Goal: Information Seeking & Learning: Learn about a topic

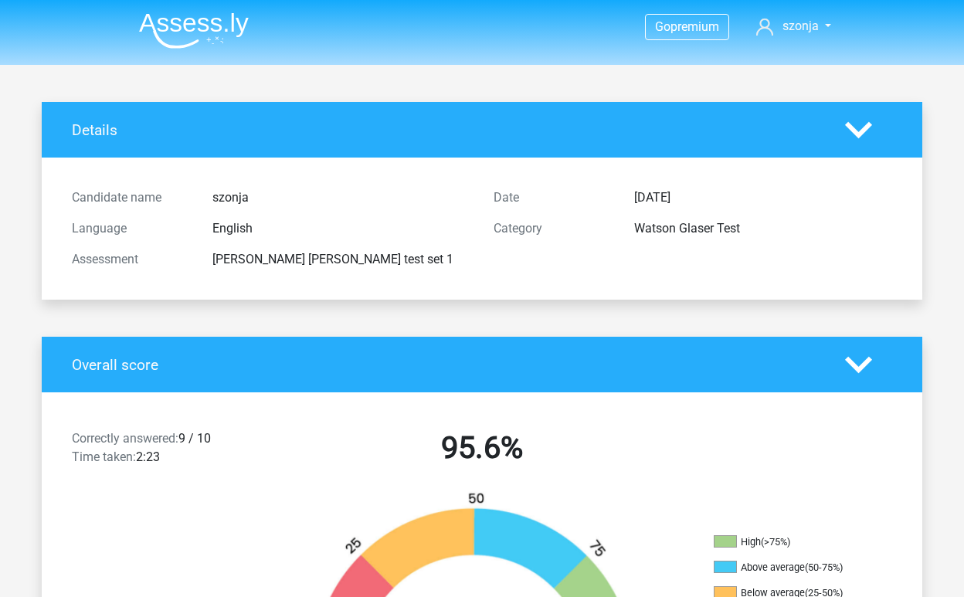
click at [81, 114] on div "Details" at bounding box center [482, 130] width 881 height 56
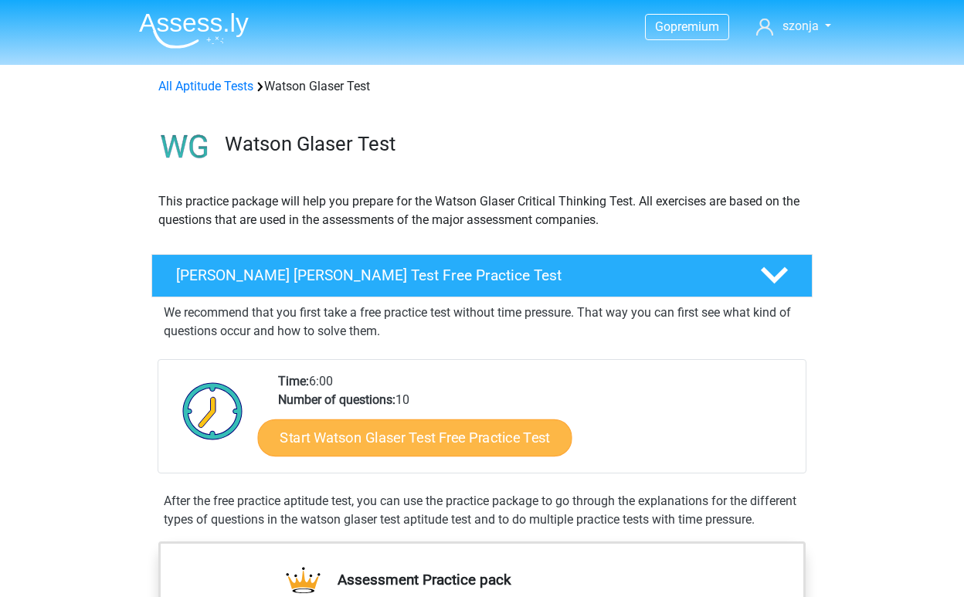
click at [528, 433] on link "Start Watson Glaser Test Free Practice Test" at bounding box center [415, 437] width 314 height 37
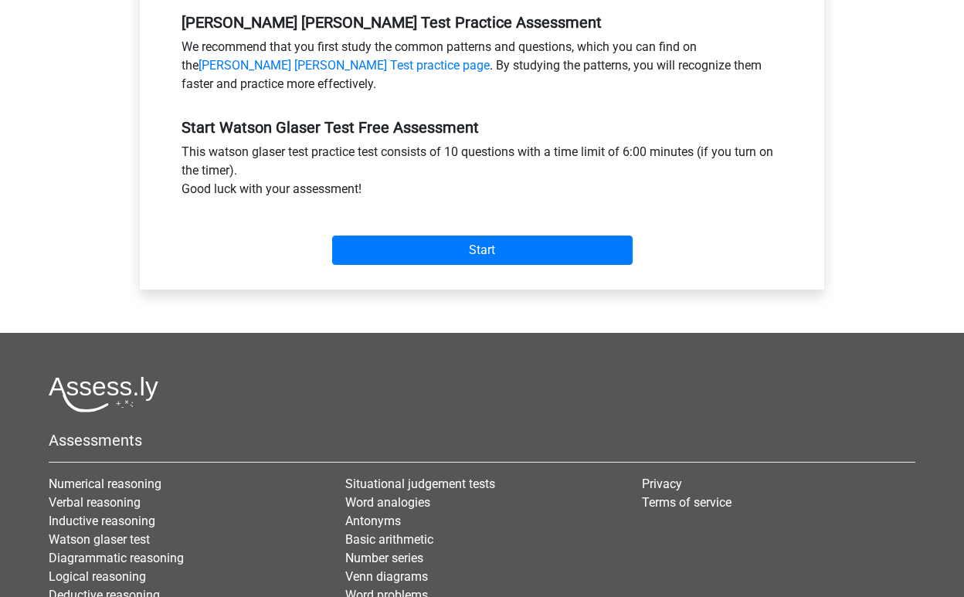
scroll to position [541, 0]
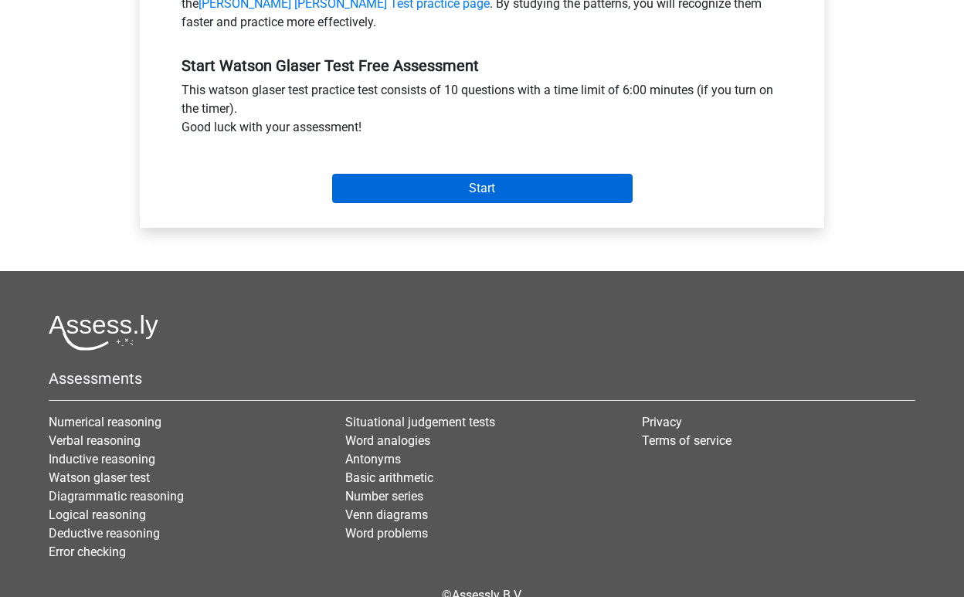
click at [591, 199] on input "Start" at bounding box center [482, 188] width 300 height 29
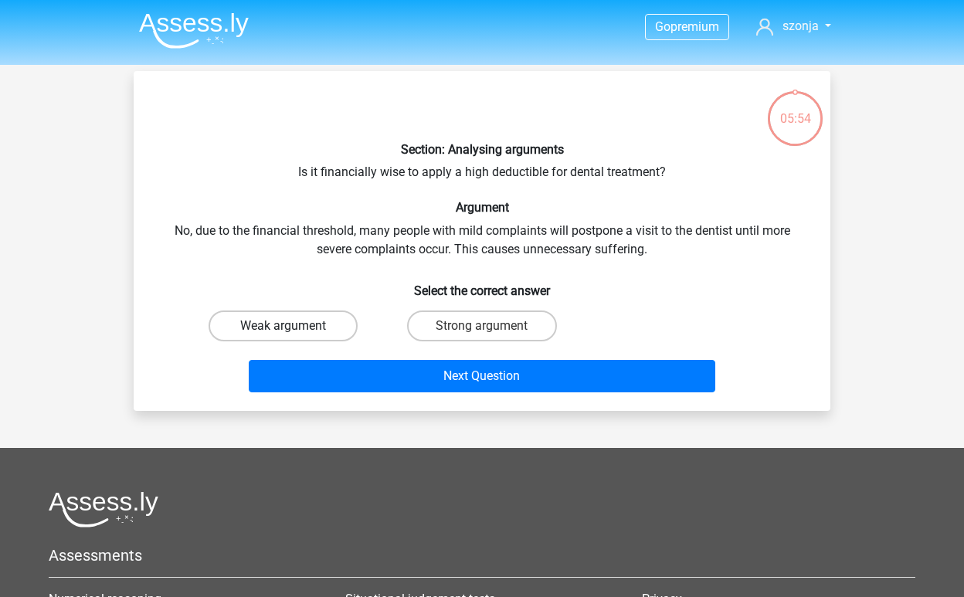
click at [312, 331] on label "Weak argument" at bounding box center [283, 325] width 149 height 31
click at [294, 331] on input "Weak argument" at bounding box center [288, 331] width 10 height 10
radio input "true"
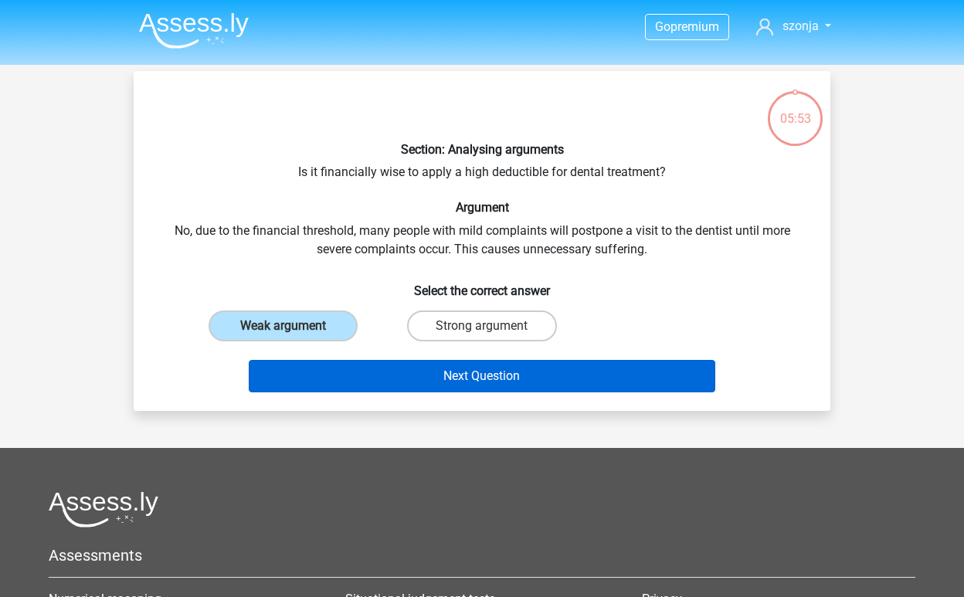
click at [311, 382] on button "Next Question" at bounding box center [482, 376] width 467 height 32
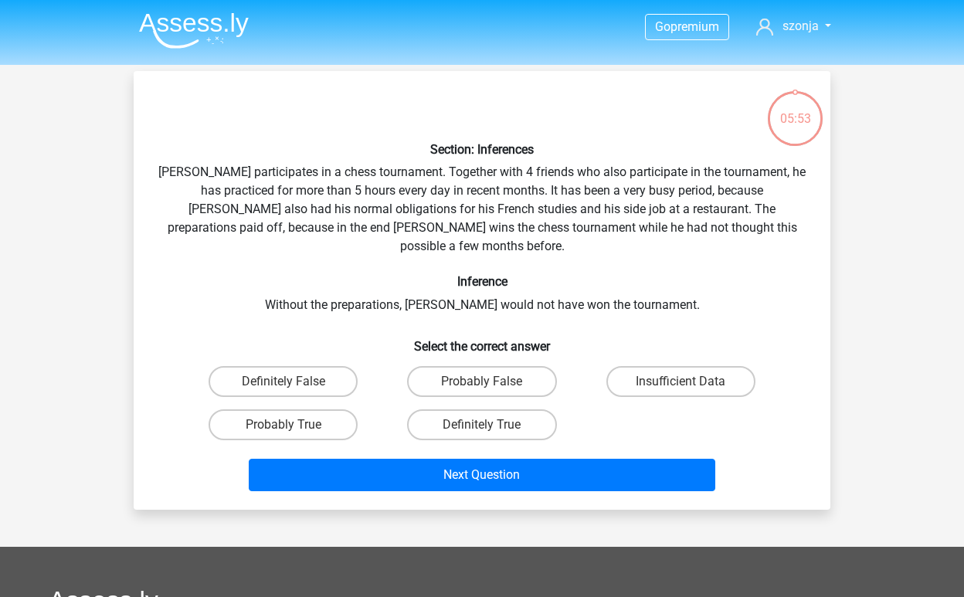
scroll to position [71, 0]
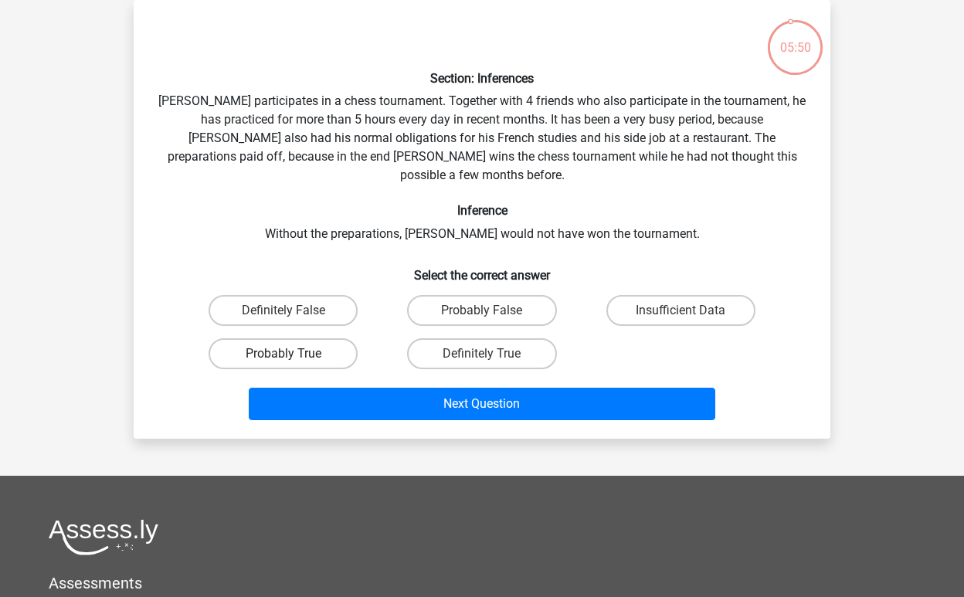
click at [321, 338] on label "Probably True" at bounding box center [283, 353] width 149 height 31
click at [294, 354] on input "Probably True" at bounding box center [288, 359] width 10 height 10
radio input "true"
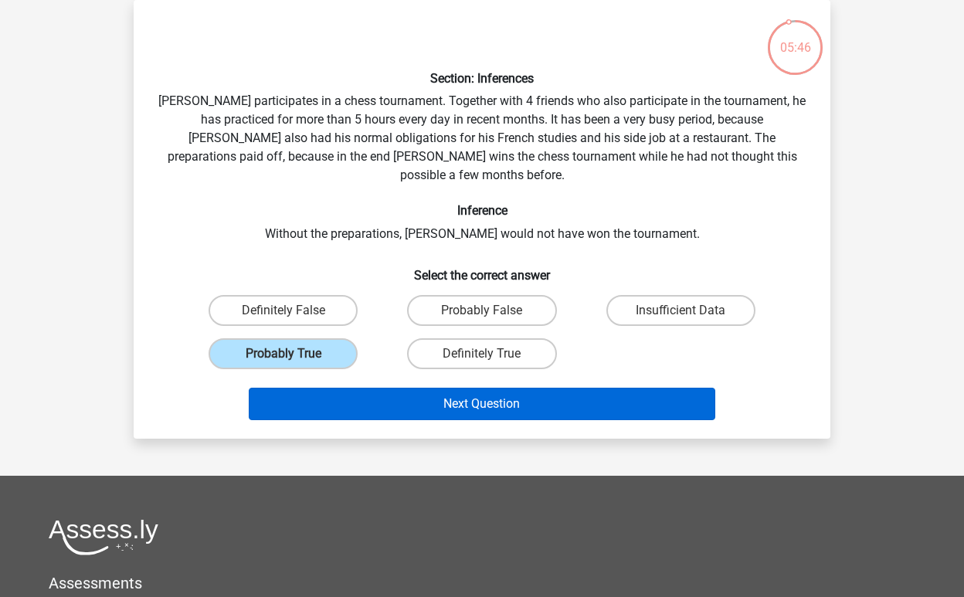
click at [324, 395] on button "Next Question" at bounding box center [482, 404] width 467 height 32
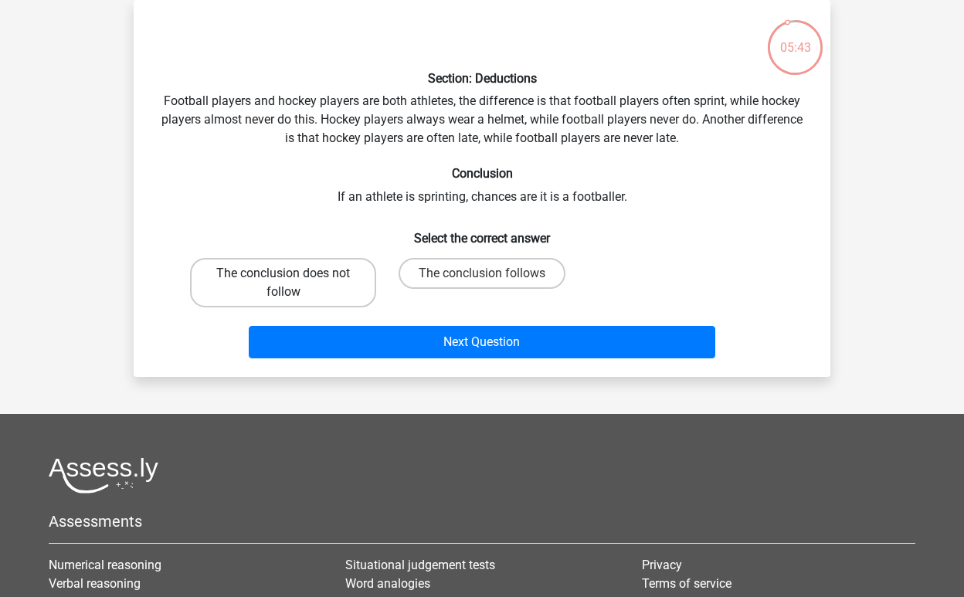
click at [330, 295] on label "The conclusion does not follow" at bounding box center [283, 282] width 186 height 49
click at [294, 283] on input "The conclusion does not follow" at bounding box center [288, 278] width 10 height 10
radio input "true"
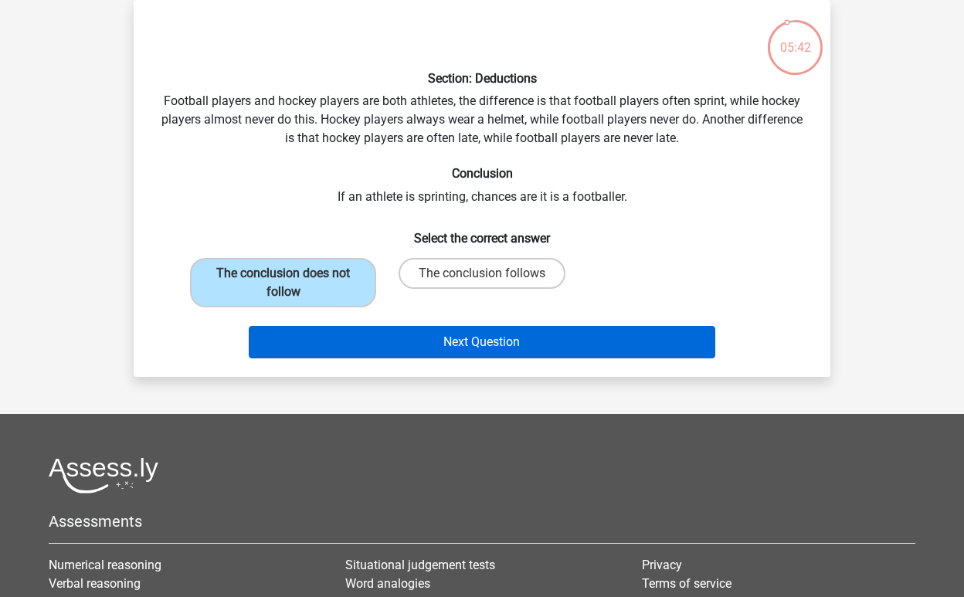
click at [326, 346] on button "Next Question" at bounding box center [482, 342] width 467 height 32
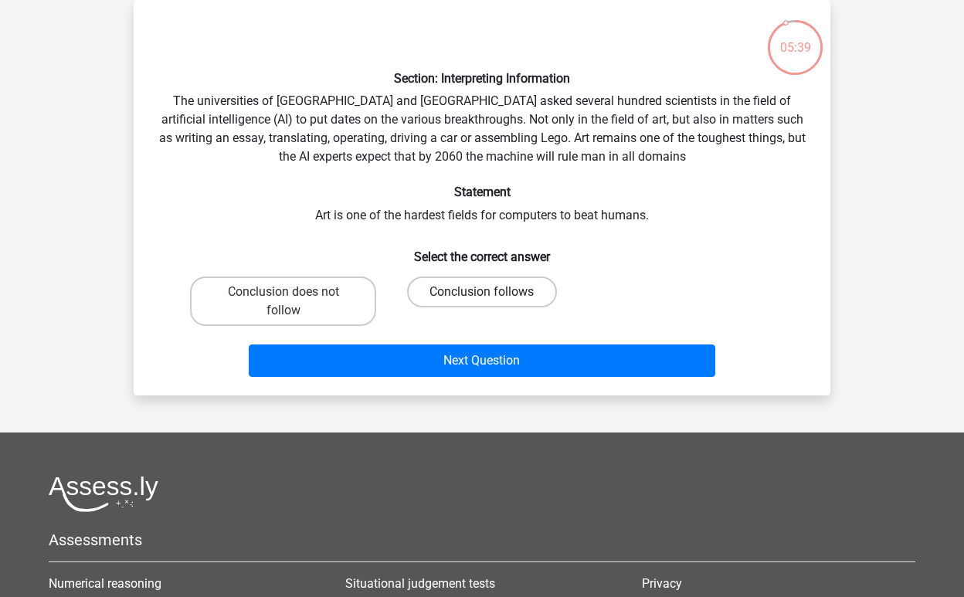
click at [436, 300] on label "Conclusion follows" at bounding box center [481, 292] width 149 height 31
click at [482, 300] on input "Conclusion follows" at bounding box center [487, 297] width 10 height 10
radio input "true"
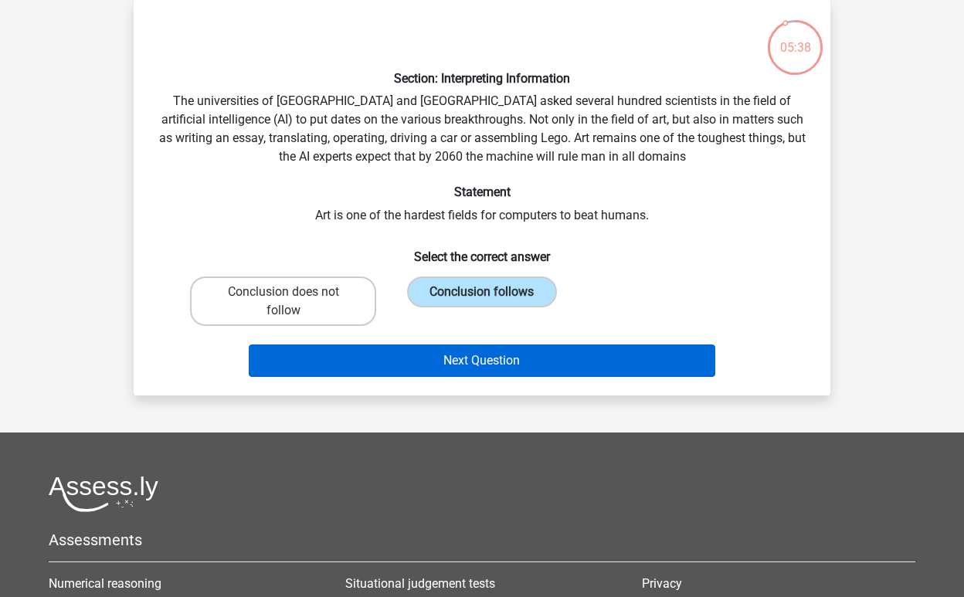
click at [385, 376] on button "Next Question" at bounding box center [482, 360] width 467 height 32
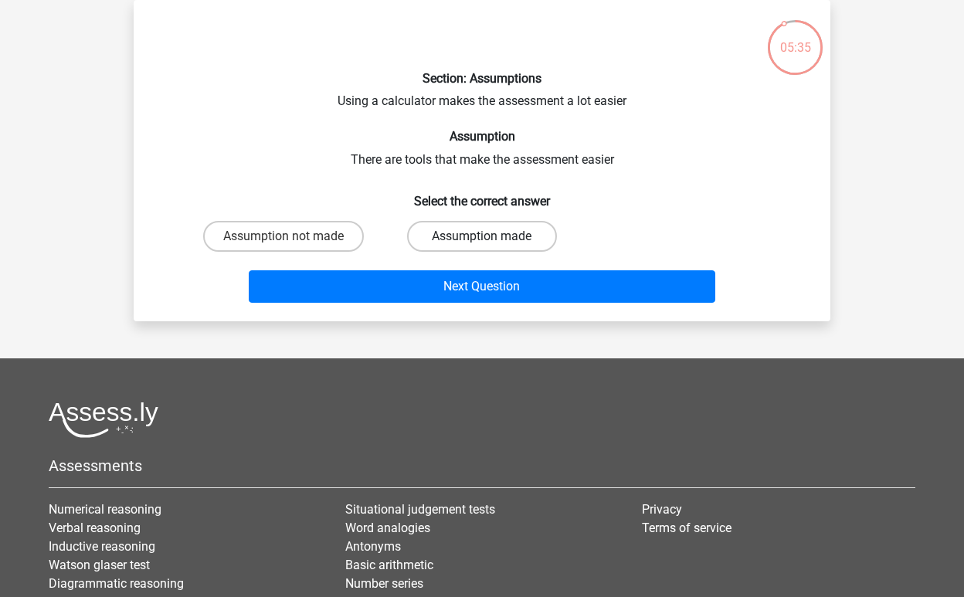
click at [468, 241] on label "Assumption made" at bounding box center [481, 236] width 149 height 31
click at [482, 241] on input "Assumption made" at bounding box center [487, 241] width 10 height 10
radio input "true"
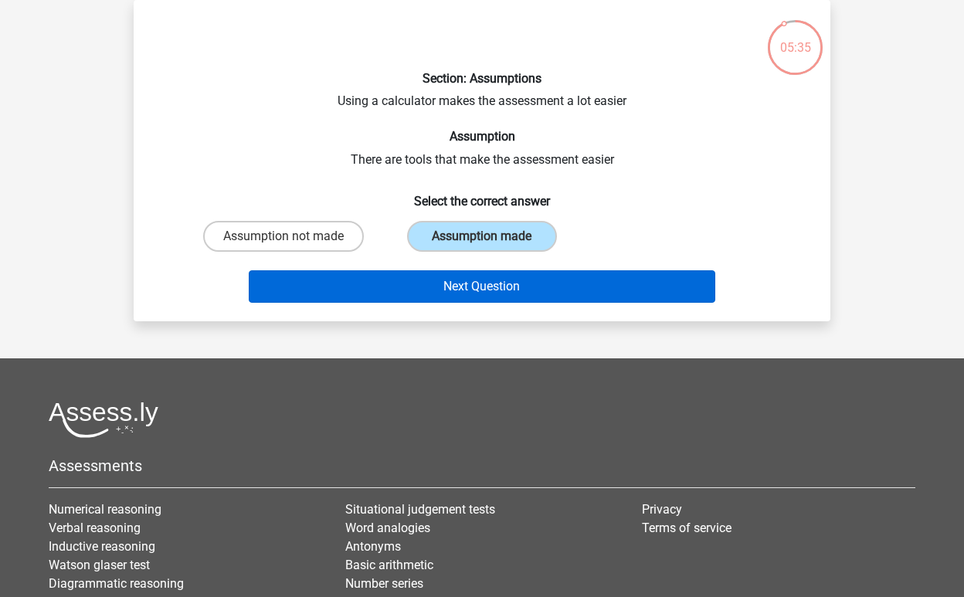
click at [443, 281] on button "Next Question" at bounding box center [482, 286] width 467 height 32
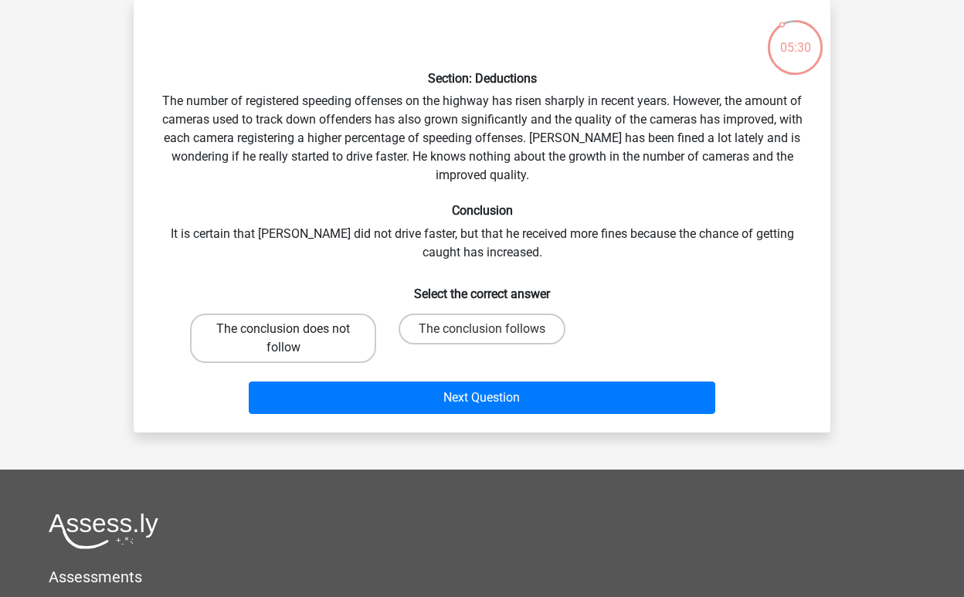
click at [353, 338] on label "The conclusion does not follow" at bounding box center [283, 338] width 186 height 49
click at [294, 338] on input "The conclusion does not follow" at bounding box center [288, 334] width 10 height 10
radio input "true"
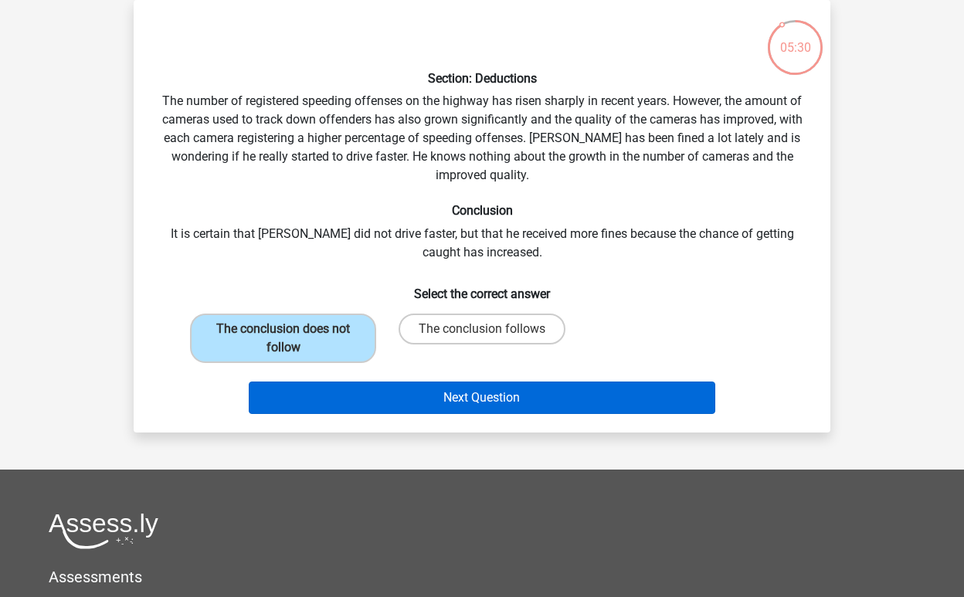
click at [332, 392] on button "Next Question" at bounding box center [482, 398] width 467 height 32
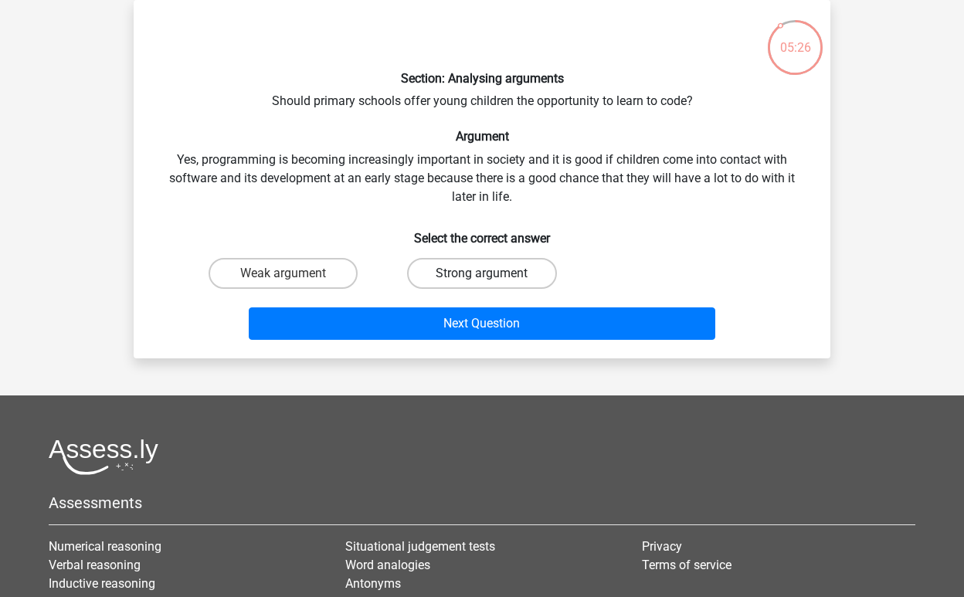
click at [473, 263] on label "Strong argument" at bounding box center [481, 273] width 149 height 31
click at [482, 273] on input "Strong argument" at bounding box center [487, 278] width 10 height 10
radio input "true"
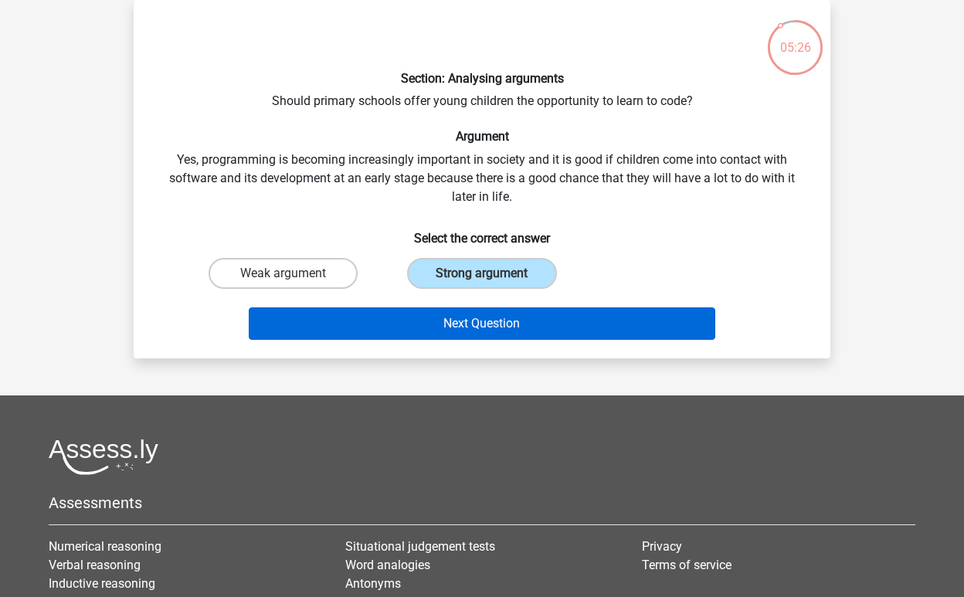
click at [441, 317] on button "Next Question" at bounding box center [482, 323] width 467 height 32
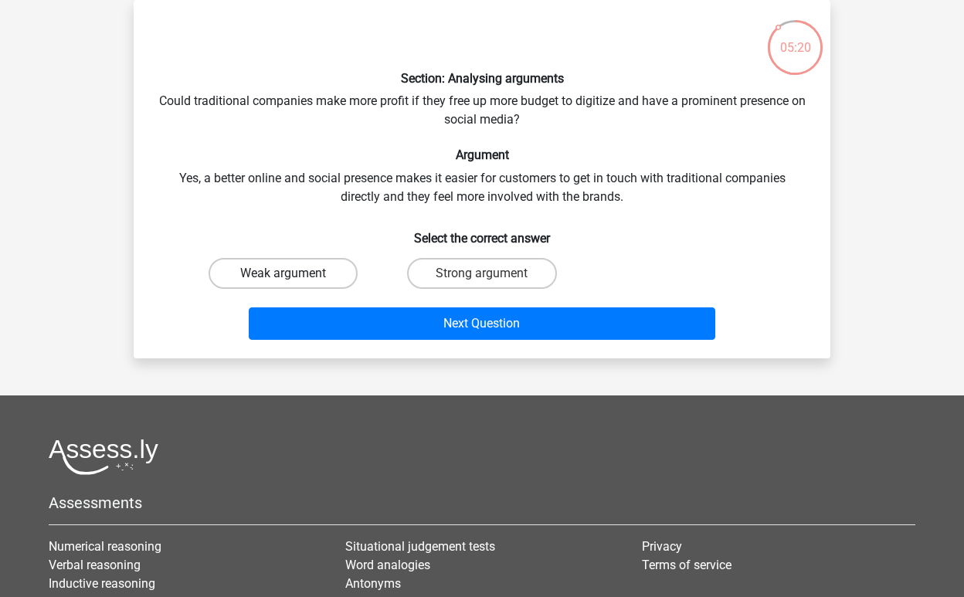
click at [337, 266] on label "Weak argument" at bounding box center [283, 273] width 149 height 31
click at [294, 273] on input "Weak argument" at bounding box center [288, 278] width 10 height 10
radio input "true"
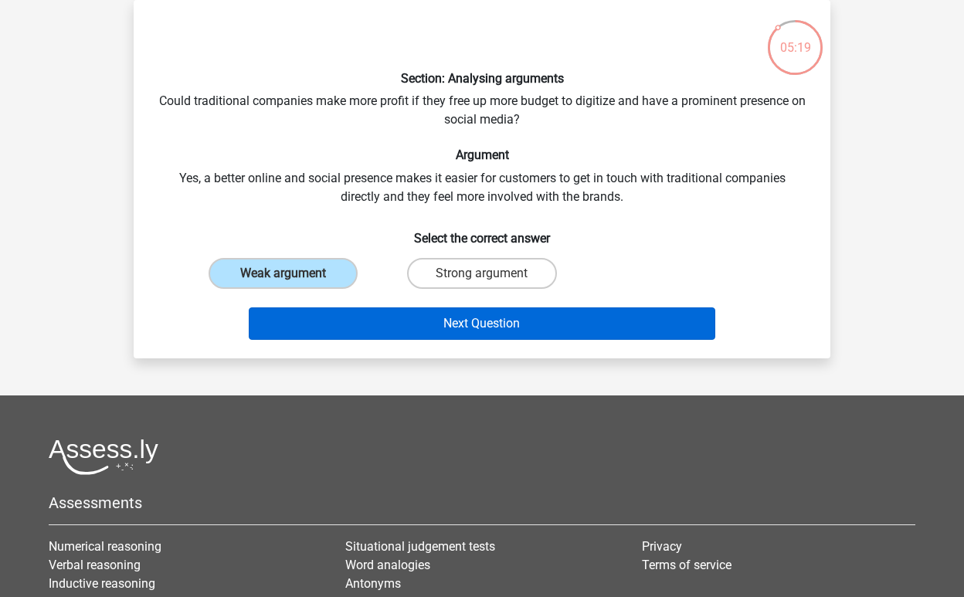
click at [334, 317] on button "Next Question" at bounding box center [482, 323] width 467 height 32
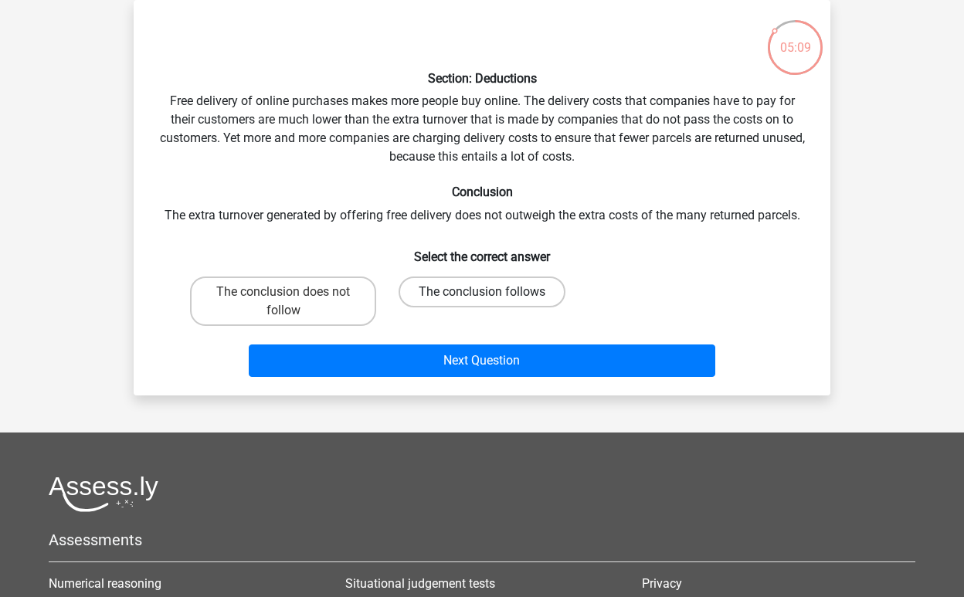
click at [485, 281] on label "The conclusion follows" at bounding box center [482, 292] width 167 height 31
click at [485, 292] on input "The conclusion follows" at bounding box center [487, 297] width 10 height 10
radio input "true"
click at [353, 306] on label "The conclusion does not follow" at bounding box center [283, 301] width 186 height 49
click at [294, 302] on input "The conclusion does not follow" at bounding box center [288, 297] width 10 height 10
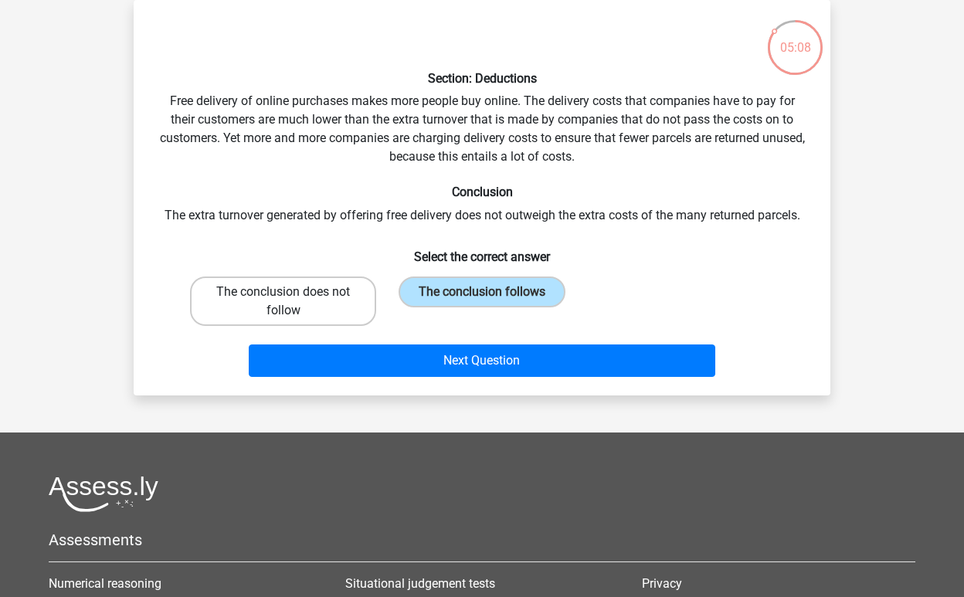
radio input "true"
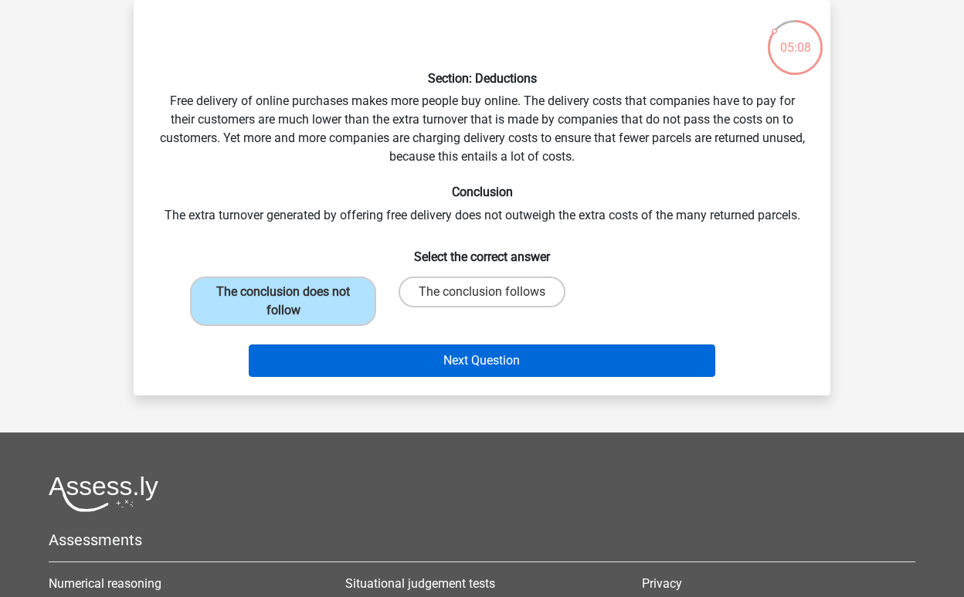
click at [351, 351] on button "Next Question" at bounding box center [482, 360] width 467 height 32
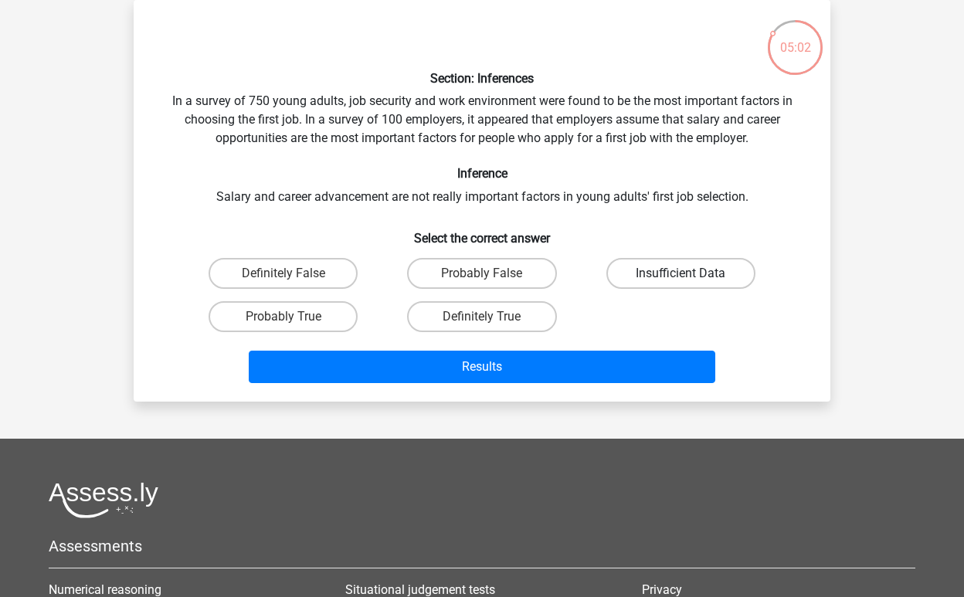
click at [632, 276] on label "Insufficient Data" at bounding box center [680, 273] width 149 height 31
click at [680, 276] on input "Insufficient Data" at bounding box center [685, 278] width 10 height 10
radio input "true"
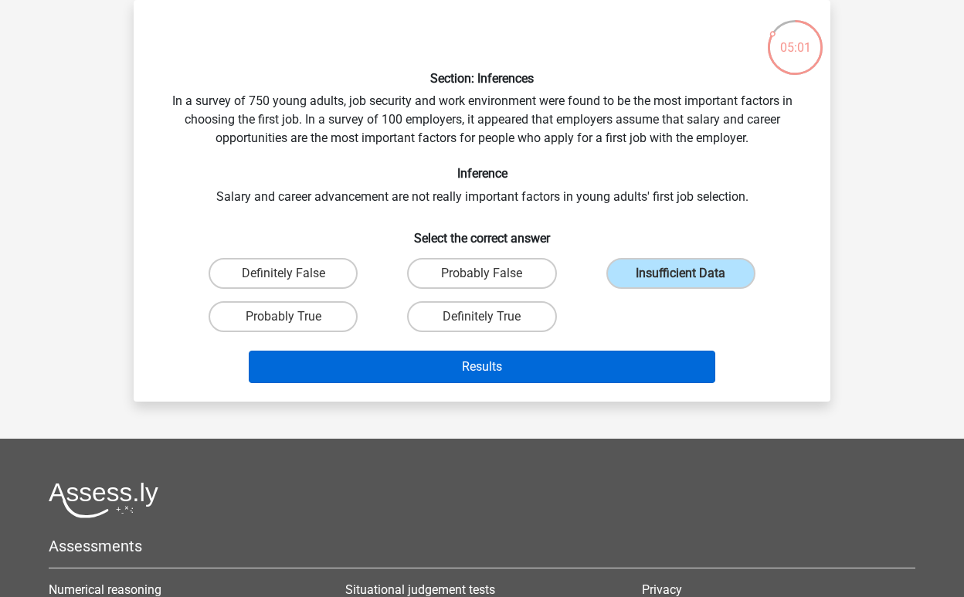
click at [541, 366] on button "Results" at bounding box center [482, 367] width 467 height 32
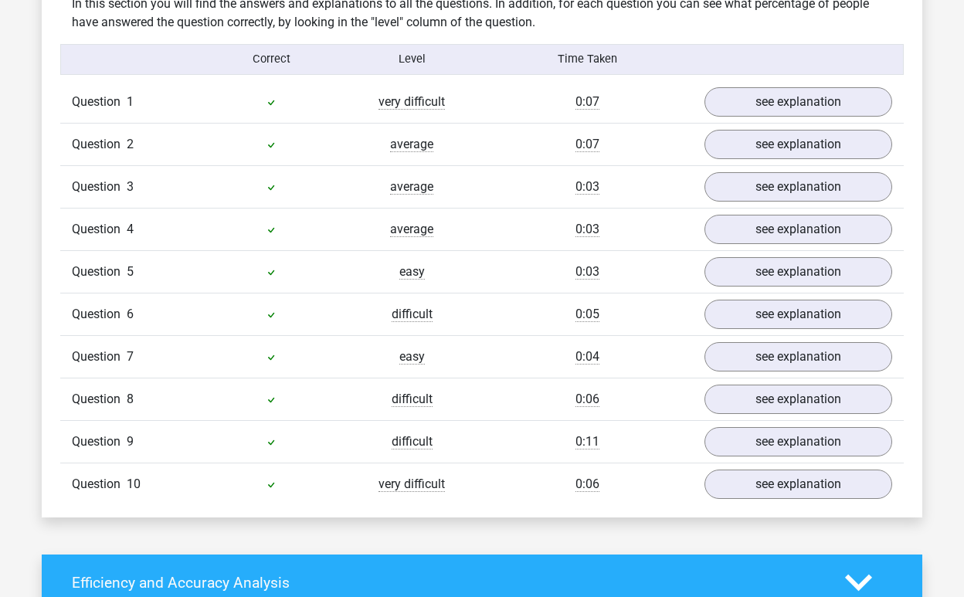
scroll to position [1207, 0]
